Goal: Task Accomplishment & Management: Use online tool/utility

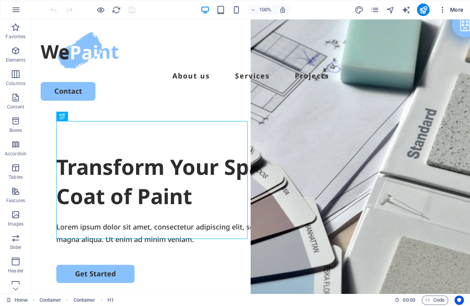
click at [459, 10] on span "More" at bounding box center [450, 10] width 25 height 8
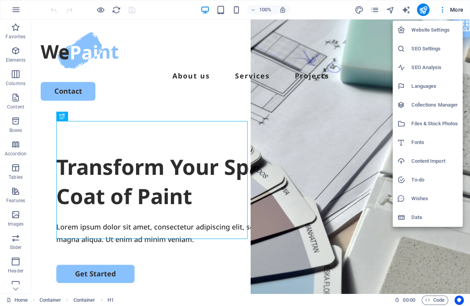
click at [436, 163] on h6 "Content Import" at bounding box center [434, 161] width 46 height 9
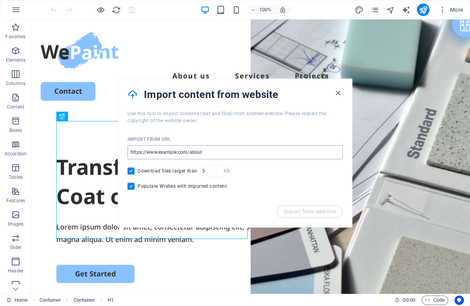
click at [216, 154] on input "url" at bounding box center [234, 152] width 215 height 14
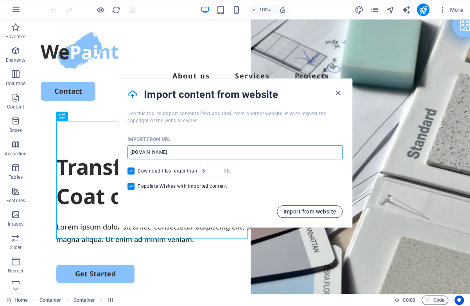
type input "[DOMAIN_NAME]"
click at [321, 215] on button "Import from website" at bounding box center [310, 211] width 66 height 12
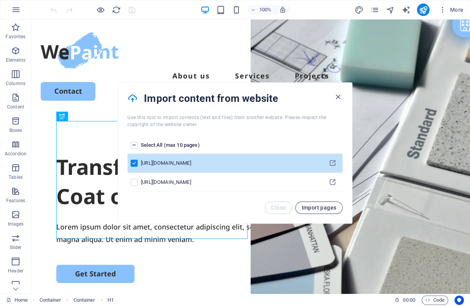
click at [320, 206] on span "Import pages" at bounding box center [318, 208] width 35 height 6
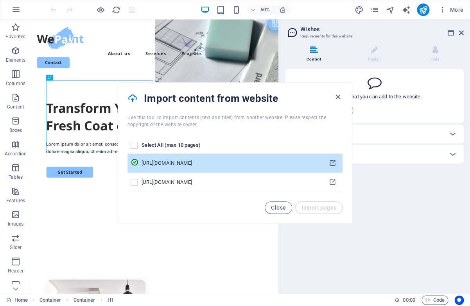
click at [333, 162] on icon "pages list" at bounding box center [332, 163] width 7 height 7
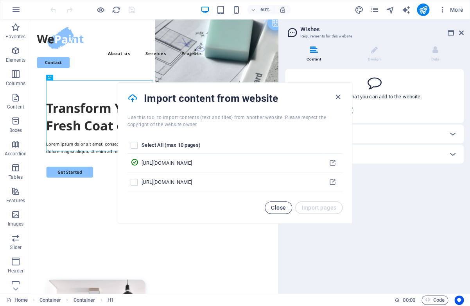
click at [278, 207] on span "Close" at bounding box center [278, 208] width 15 height 6
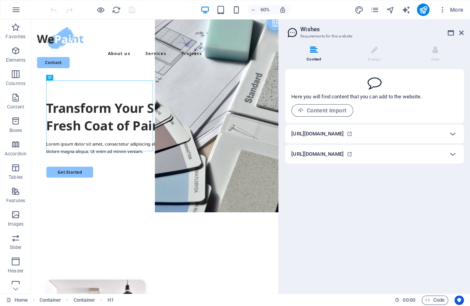
click at [333, 135] on h6 "[URL][DOMAIN_NAME]" at bounding box center [317, 133] width 52 height 9
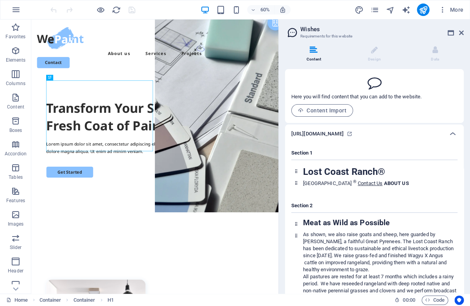
click at [333, 135] on h6 "[URL][DOMAIN_NAME]" at bounding box center [317, 133] width 52 height 9
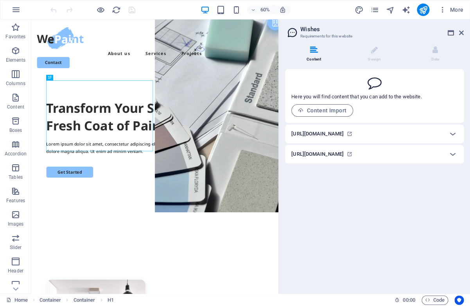
click at [335, 136] on h6 "[URL][DOMAIN_NAME]" at bounding box center [317, 133] width 52 height 9
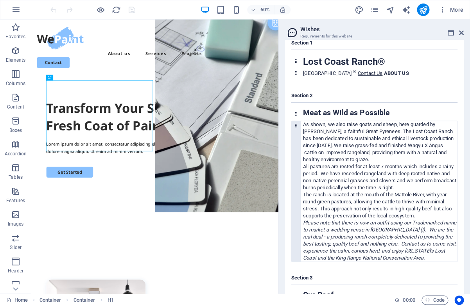
scroll to position [121, 0]
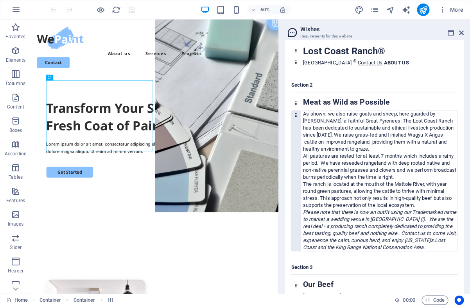
click at [428, 186] on p "The ranch is located at the mouth of the Mattole River, with year round green p…" at bounding box center [380, 195] width 154 height 28
click at [429, 187] on p "The ranch is located at the mouth of the Mattole River, with year round green p…" at bounding box center [380, 195] width 154 height 28
click at [430, 185] on p "The ranch is located at the mouth of the Mattole River, with year round green p…" at bounding box center [380, 195] width 154 height 28
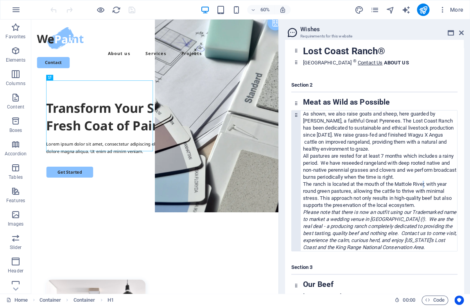
click at [424, 186] on p "The ranch is located at the mouth of the Mattole River, with year round green p…" at bounding box center [380, 195] width 154 height 28
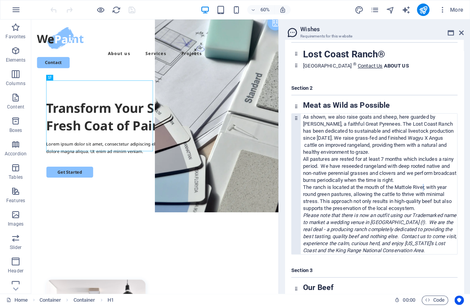
scroll to position [119, 0]
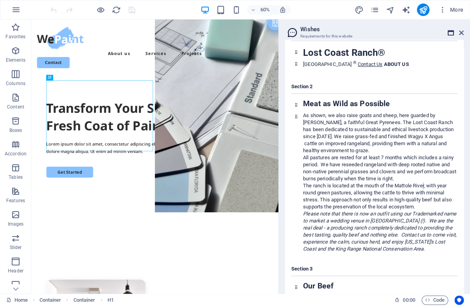
click at [449, 34] on icon at bounding box center [450, 33] width 6 height 6
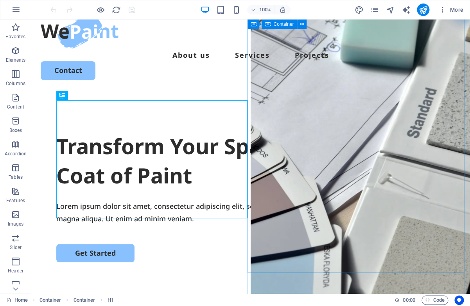
scroll to position [17, 0]
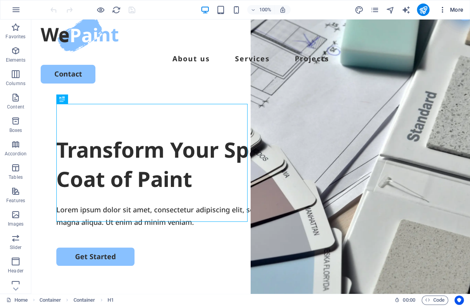
click at [455, 9] on span "More" at bounding box center [450, 10] width 25 height 8
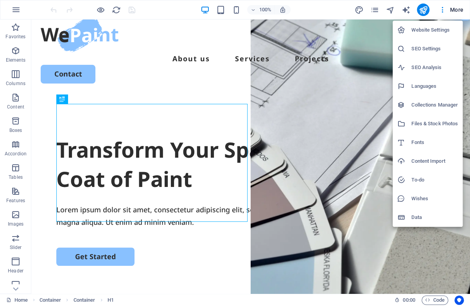
click at [423, 163] on h6 "Content Import" at bounding box center [434, 161] width 46 height 9
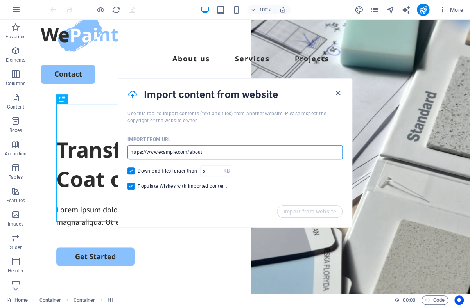
drag, startPoint x: 215, startPoint y: 152, endPoint x: 62, endPoint y: 138, distance: 153.3
click at [127, 145] on input "url" at bounding box center [234, 152] width 215 height 14
type input "[DOMAIN_NAME]"
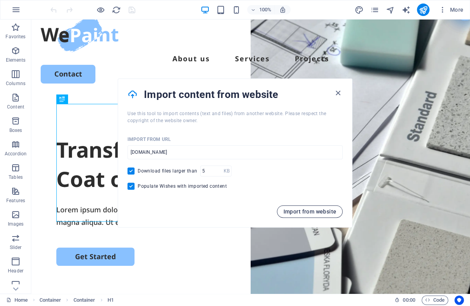
click at [307, 208] on button "Import from website" at bounding box center [310, 211] width 66 height 12
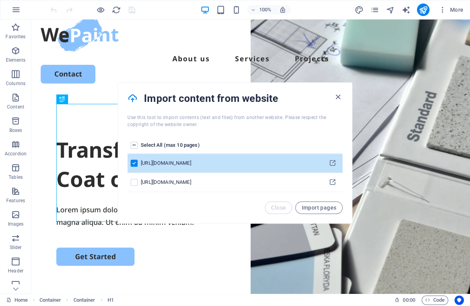
click at [307, 208] on span "Import pages" at bounding box center [318, 208] width 35 height 6
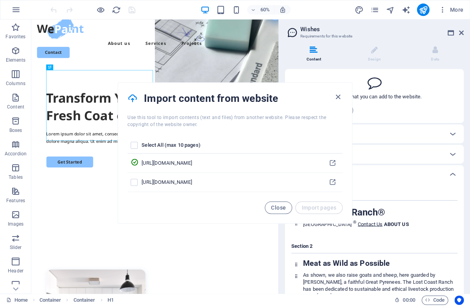
scroll to position [124, 0]
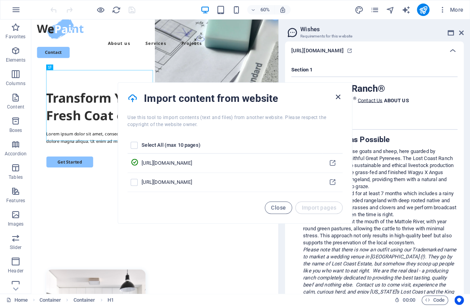
click at [336, 97] on icon "button" at bounding box center [337, 97] width 9 height 9
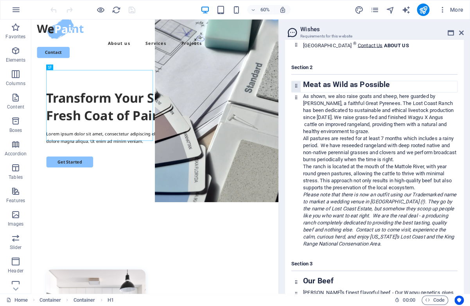
scroll to position [186, 0]
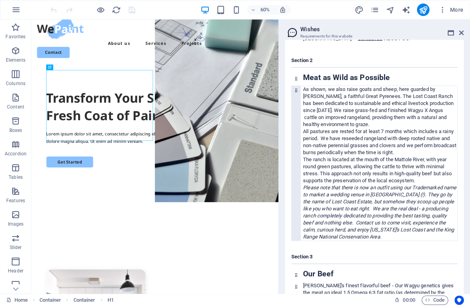
click at [297, 93] on icon at bounding box center [295, 90] width 5 height 5
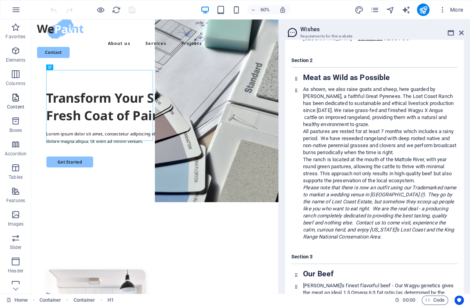
click at [17, 95] on icon "button" at bounding box center [15, 97] width 9 height 9
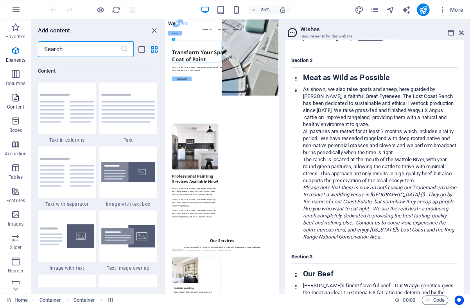
scroll to position [1367, 0]
